Goal: Book appointment/travel/reservation

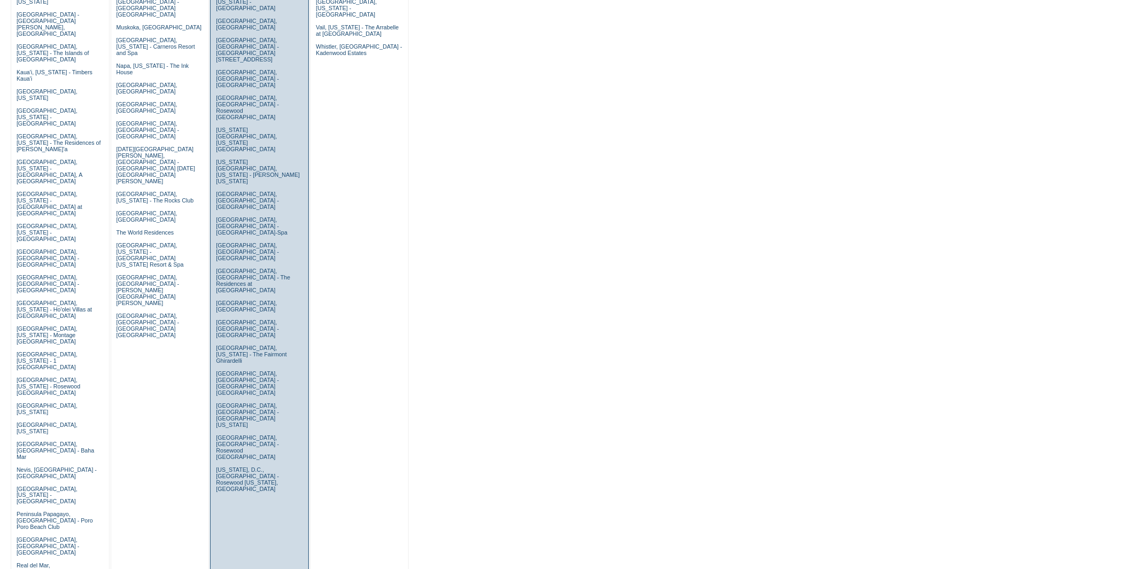
scroll to position [653, 0]
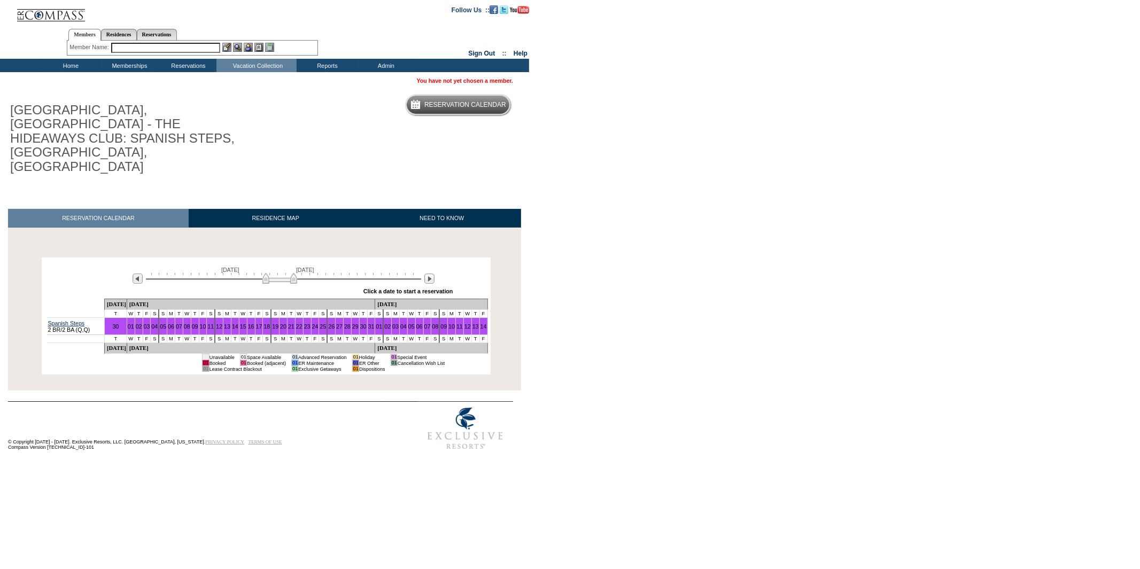
drag, startPoint x: 243, startPoint y: 240, endPoint x: 302, endPoint y: 247, distance: 59.7
click at [302, 260] on div "[DATE] [DATE] » Apply these dates to all the calendars on this page Click a dat…" at bounding box center [266, 279] width 444 height 38
drag, startPoint x: 293, startPoint y: 239, endPoint x: 317, endPoint y: 240, distance: 24.6
click at [317, 273] on img at bounding box center [323, 278] width 35 height 11
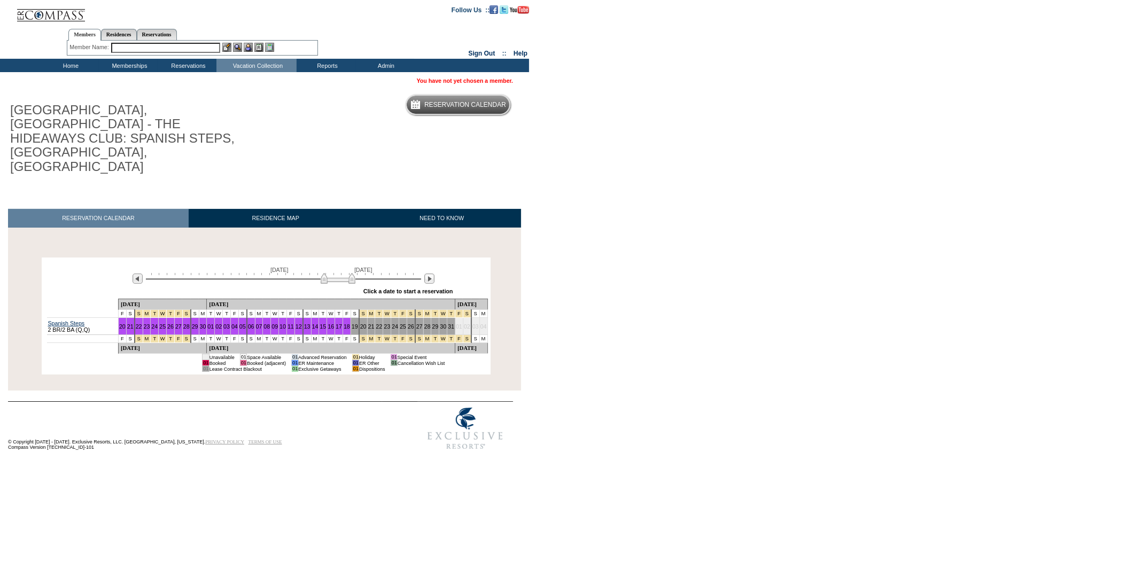
drag, startPoint x: 317, startPoint y: 241, endPoint x: 335, endPoint y: 241, distance: 17.1
click at [335, 273] on img at bounding box center [338, 278] width 35 height 11
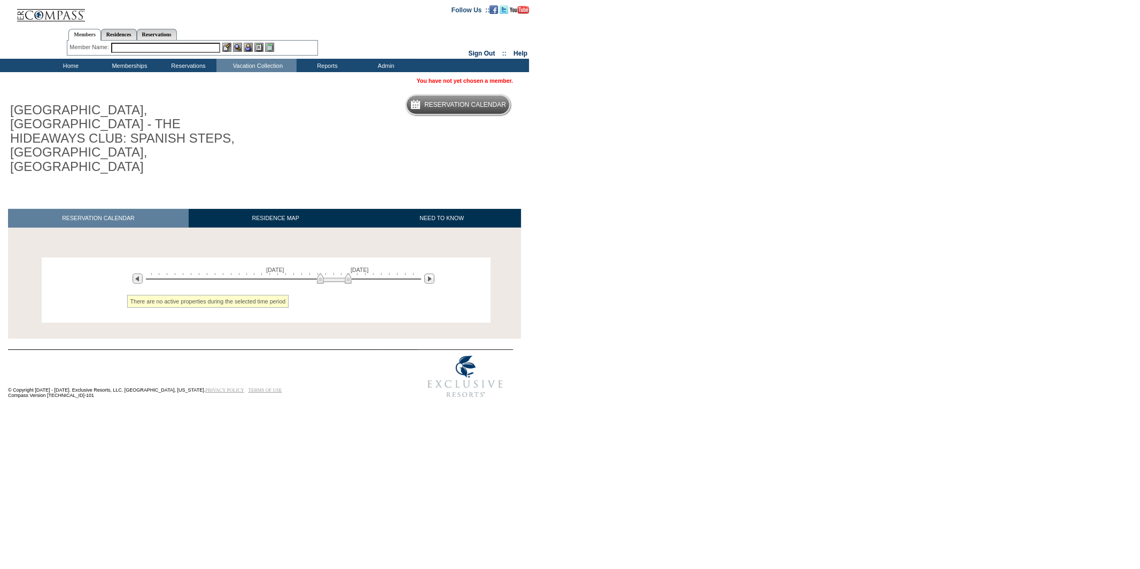
drag, startPoint x: 335, startPoint y: 238, endPoint x: 326, endPoint y: 237, distance: 9.1
click at [326, 273] on img at bounding box center [334, 278] width 35 height 11
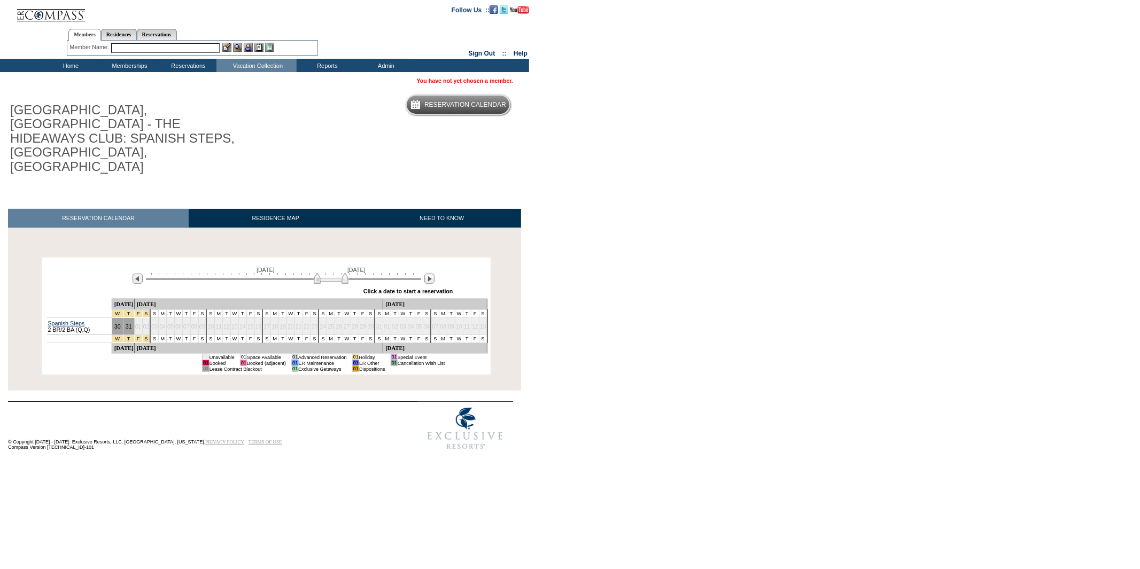
click at [270, 318] on td "17" at bounding box center [266, 326] width 8 height 17
drag, startPoint x: 329, startPoint y: 240, endPoint x: 216, endPoint y: 242, distance: 112.8
click at [218, 273] on img at bounding box center [229, 278] width 35 height 11
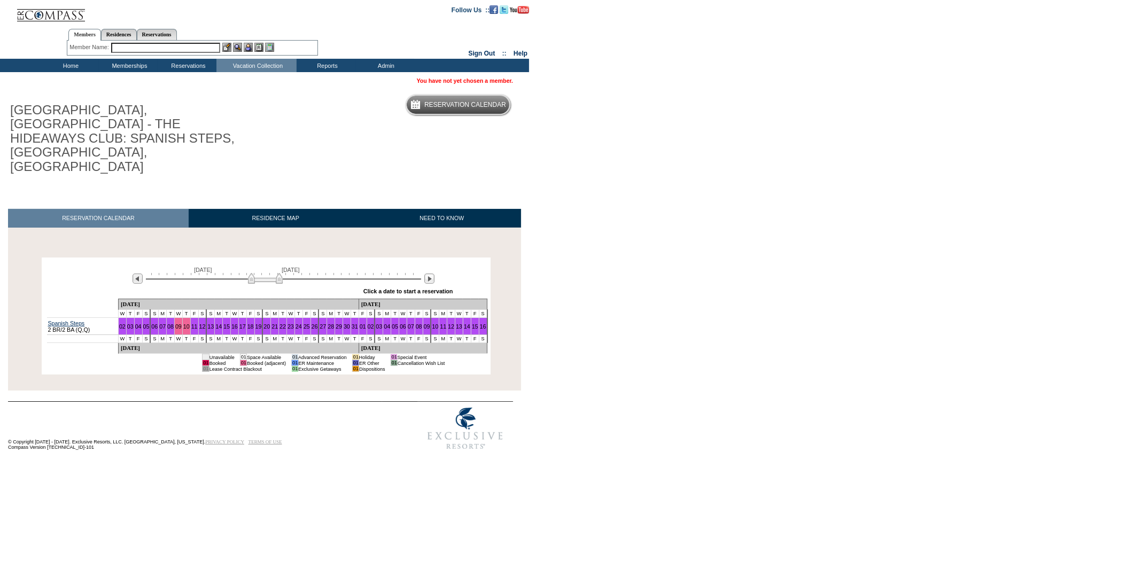
drag, startPoint x: 218, startPoint y: 236, endPoint x: 264, endPoint y: 235, distance: 46.0
click at [264, 273] on img at bounding box center [265, 278] width 35 height 11
click at [268, 273] on img at bounding box center [269, 278] width 35 height 11
click at [273, 273] on img at bounding box center [273, 278] width 35 height 11
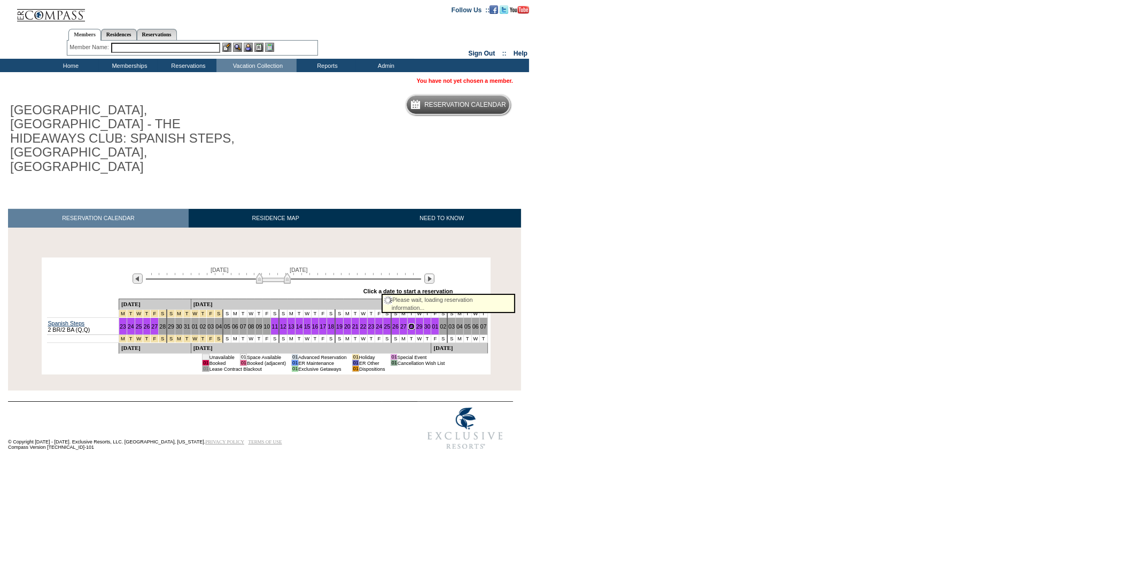
click at [408, 323] on link "28" at bounding box center [411, 326] width 6 height 6
